Goal: Task Accomplishment & Management: Manage account settings

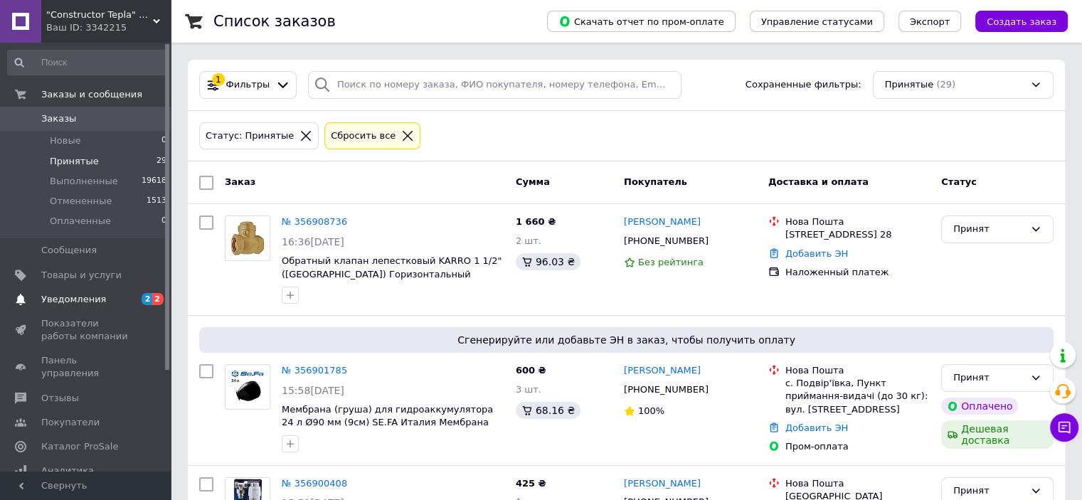
click at [104, 299] on span "Уведомления" at bounding box center [86, 299] width 90 height 13
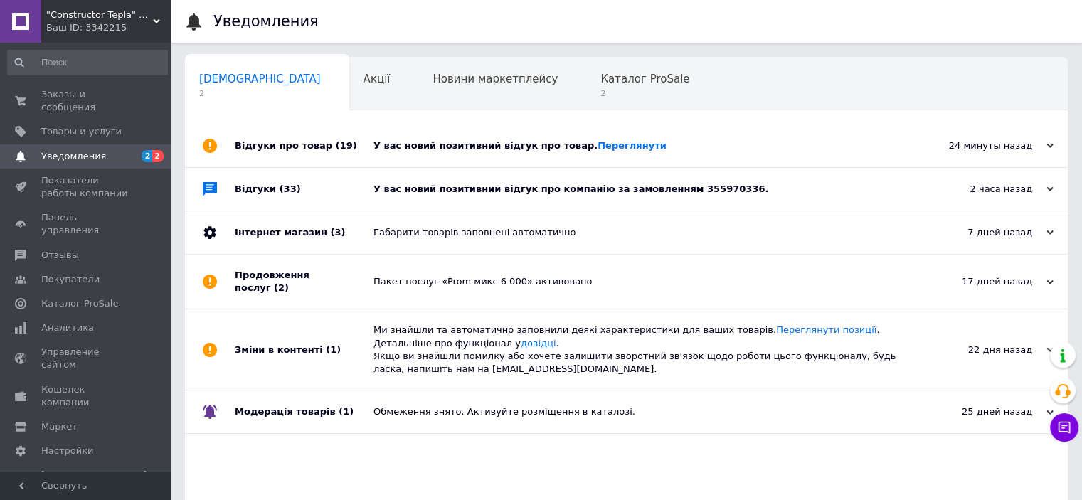
click at [681, 141] on div "У вас новий позитивний відгук про товар. Переглянути" at bounding box center [642, 145] width 538 height 13
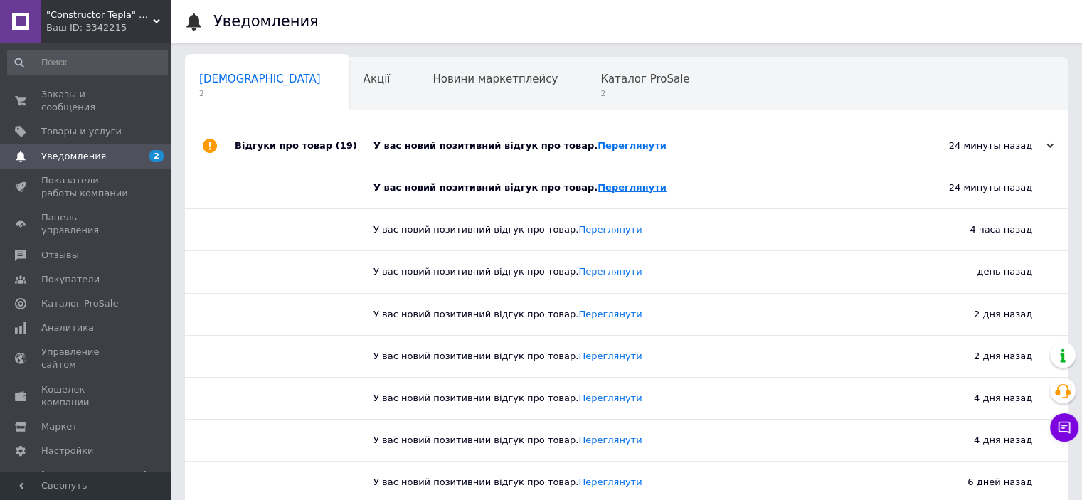
click at [597, 190] on link "Переглянути" at bounding box center [631, 187] width 69 height 11
click at [114, 150] on span "Уведомления" at bounding box center [86, 156] width 90 height 13
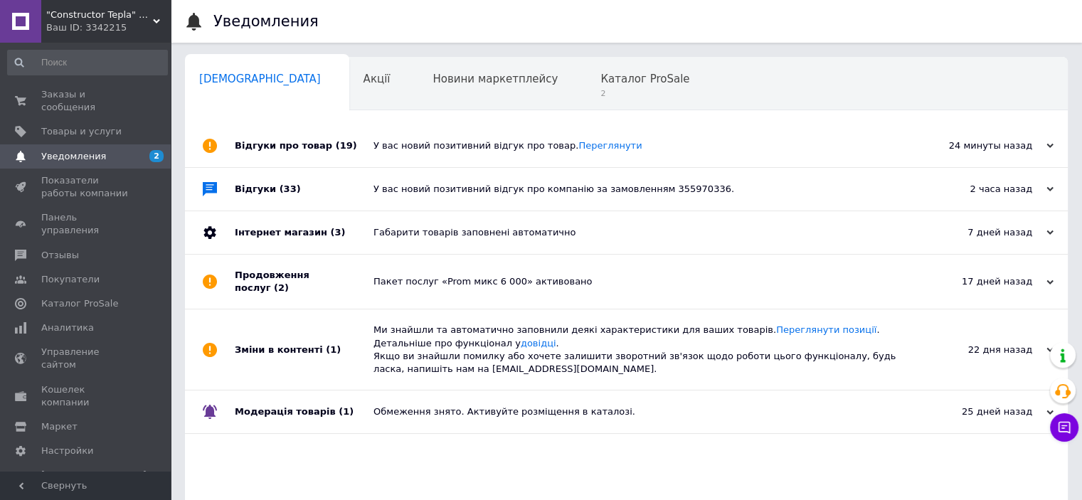
click at [738, 186] on div "У вас новий позитивний відгук про компанію за замовленням 355970336." at bounding box center [642, 189] width 538 height 13
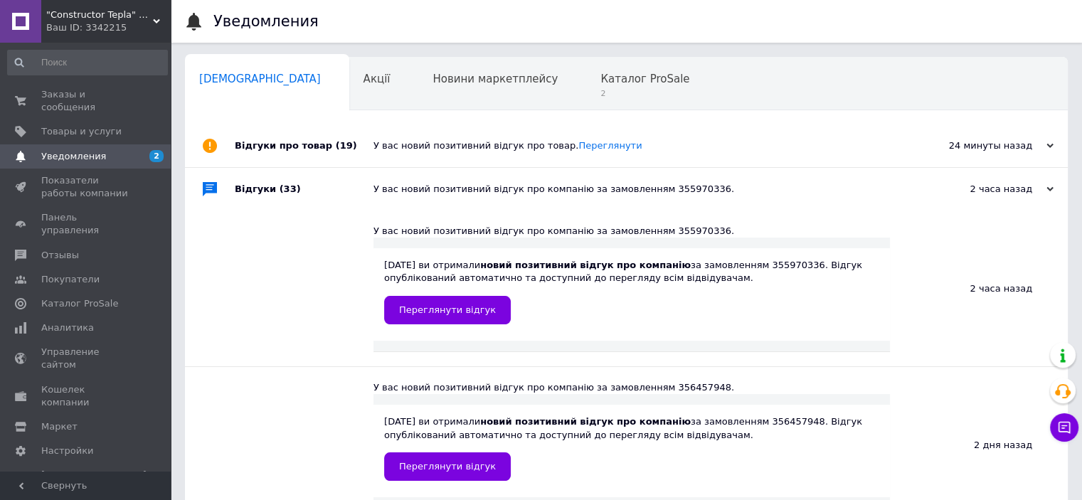
click at [460, 296] on div "Переглянути відгук" at bounding box center [631, 310] width 495 height 28
click at [102, 100] on span "Заказы и сообщения" at bounding box center [86, 101] width 90 height 26
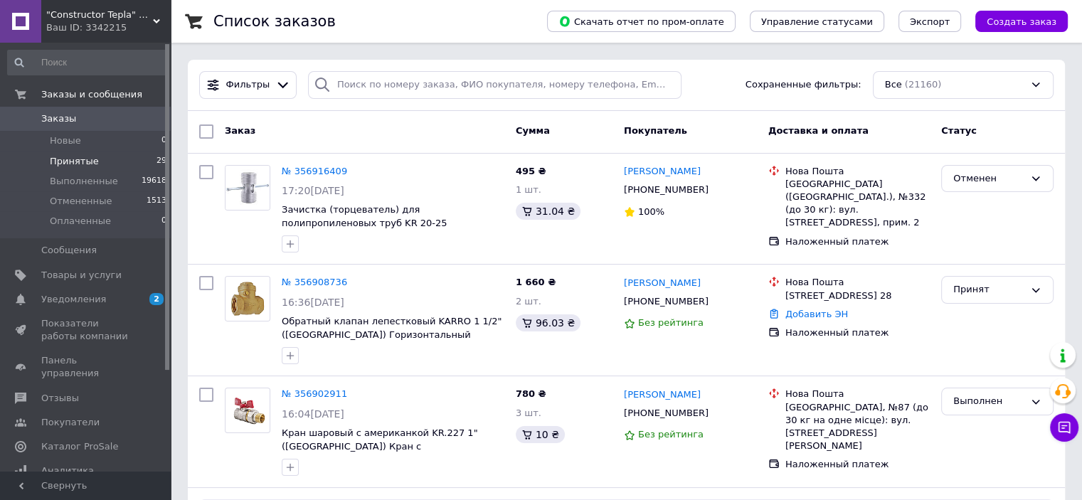
click at [75, 156] on span "Принятые" at bounding box center [74, 161] width 49 height 13
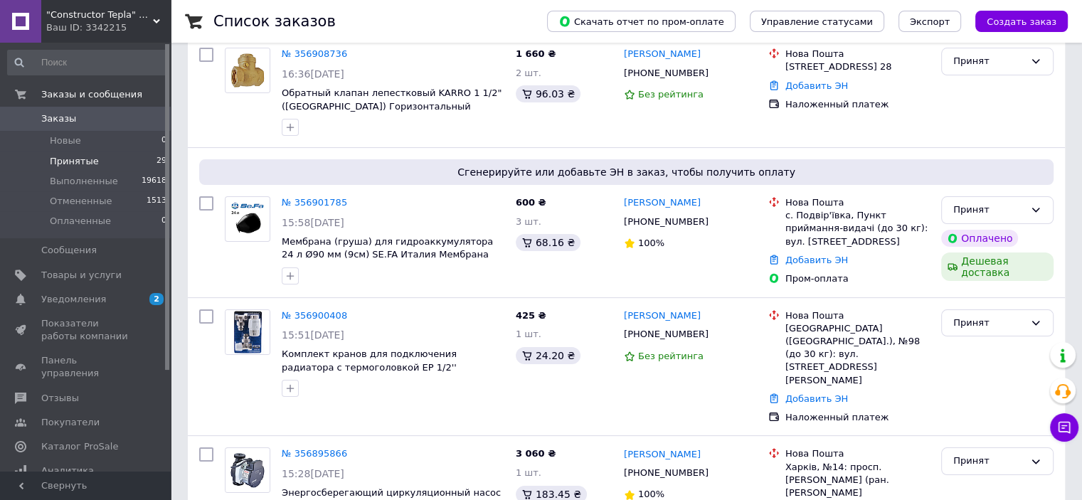
scroll to position [356, 0]
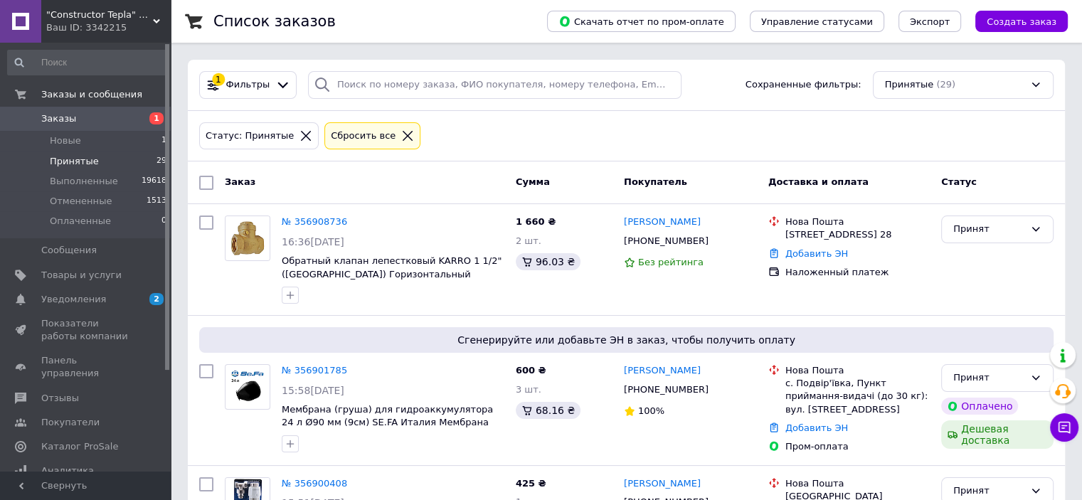
click at [146, 153] on li "Принятые 29" at bounding box center [87, 161] width 175 height 20
click at [145, 144] on li "Новые 1" at bounding box center [87, 141] width 175 height 20
click at [139, 137] on li "Новые 1" at bounding box center [87, 141] width 175 height 20
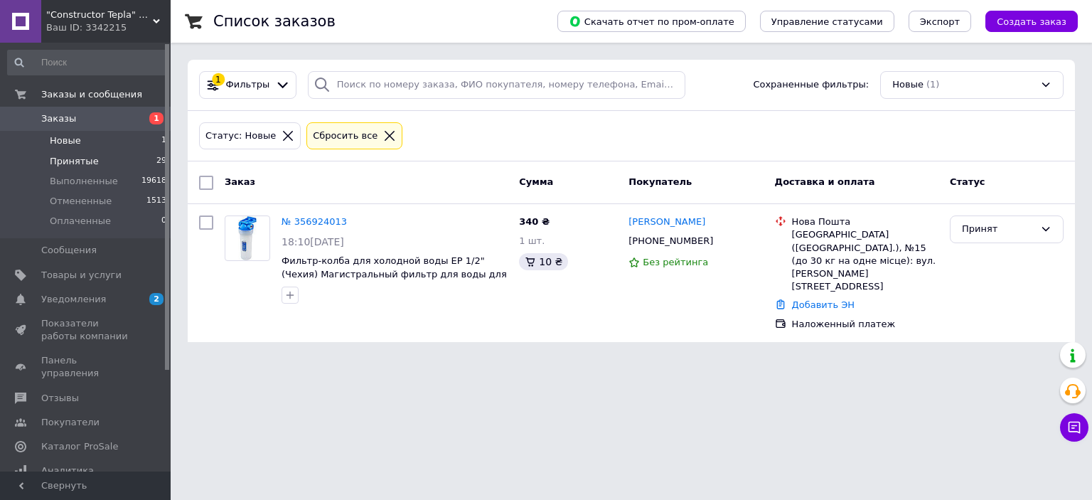
click at [125, 169] on li "Принятые 29" at bounding box center [87, 161] width 175 height 20
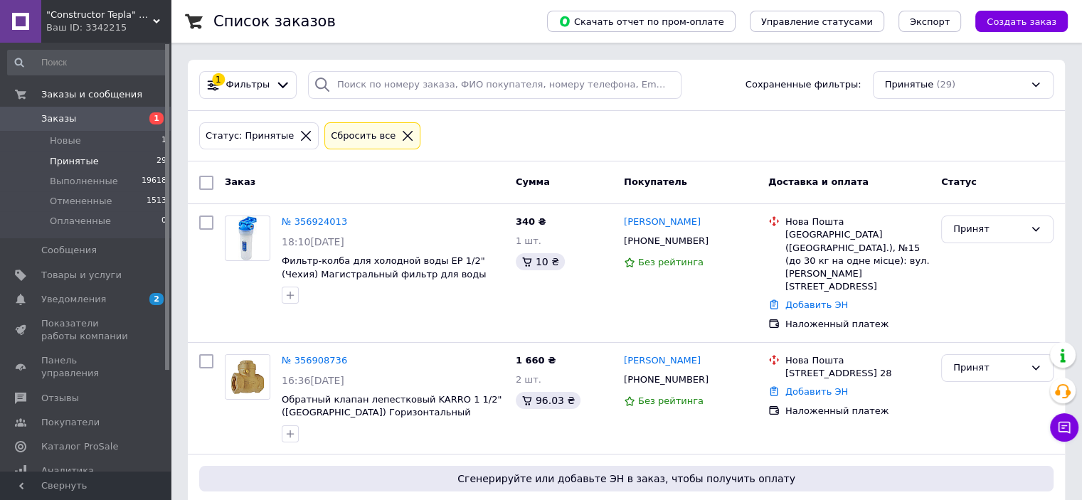
click at [748, 142] on div "Статус: Принятые Сбросить все" at bounding box center [626, 135] width 860 height 33
